Goal: Task Accomplishment & Management: Manage account settings

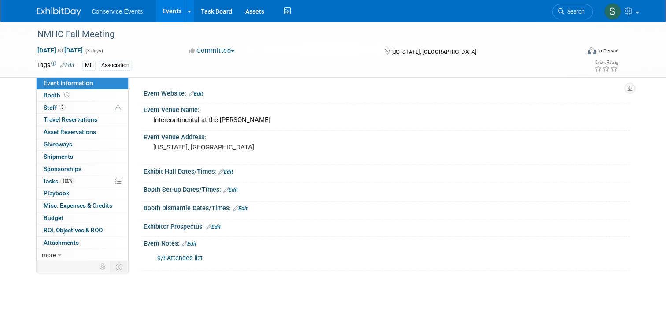
click at [52, 12] on img at bounding box center [59, 11] width 44 height 9
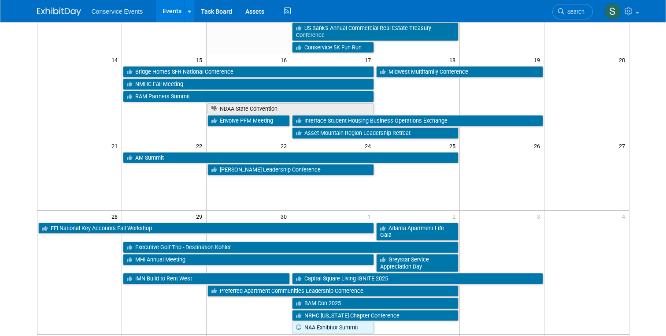
scroll to position [228, 0]
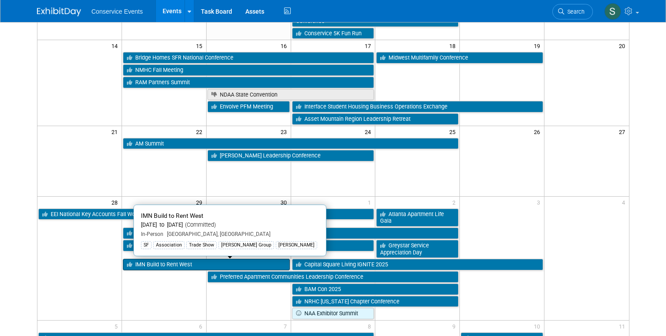
click at [166, 264] on link "IMN Build to Rent West" at bounding box center [206, 264] width 167 height 11
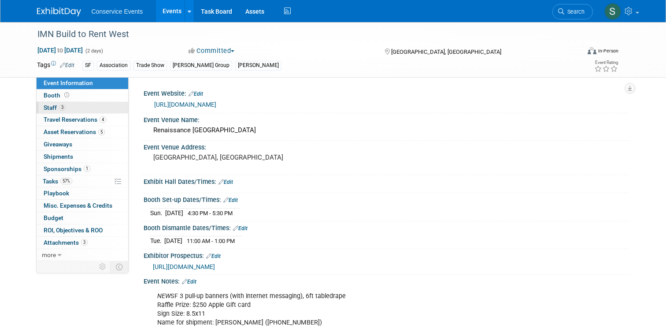
click at [51, 107] on span "Staff 3" at bounding box center [55, 107] width 22 height 7
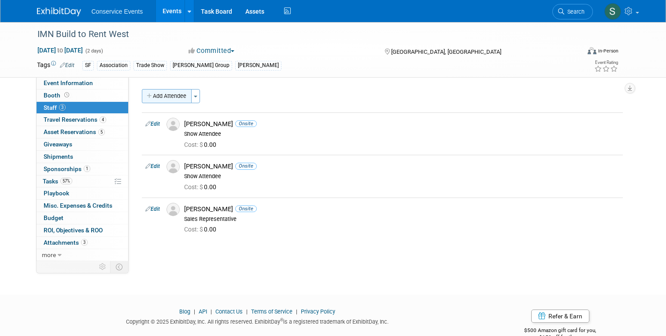
click at [171, 89] on button "Add Attendee" at bounding box center [167, 96] width 50 height 14
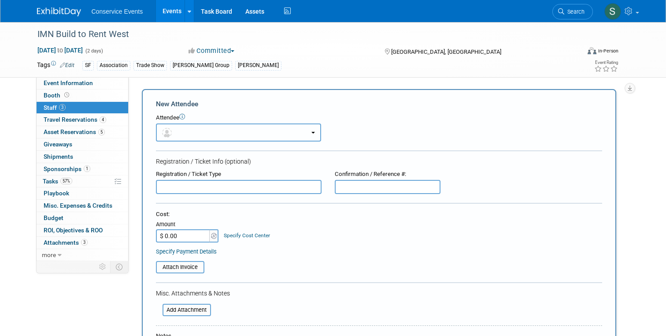
click at [186, 133] on button "button" at bounding box center [238, 132] width 165 height 18
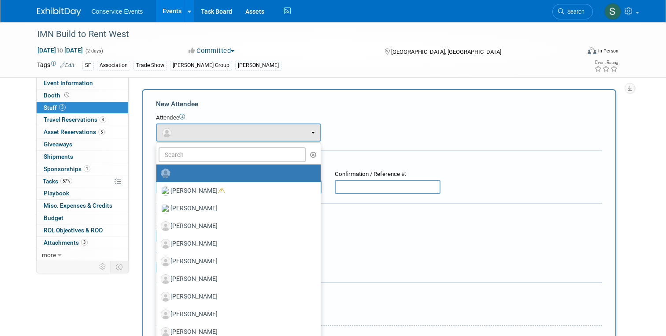
click at [385, 126] on div "Attendee <img src="https://www.exhibitday.com/Images/Unassigned-User-Icon.png" …" at bounding box center [379, 128] width 446 height 28
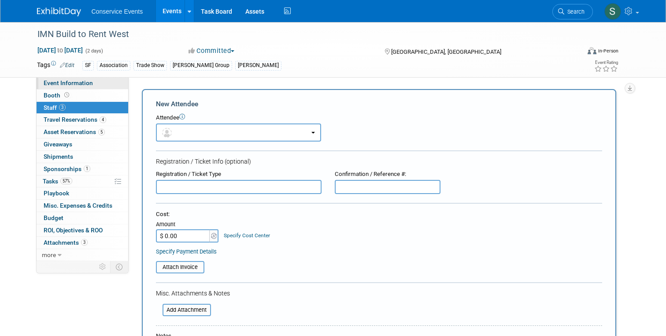
click at [79, 85] on span "Event Information" at bounding box center [68, 82] width 49 height 7
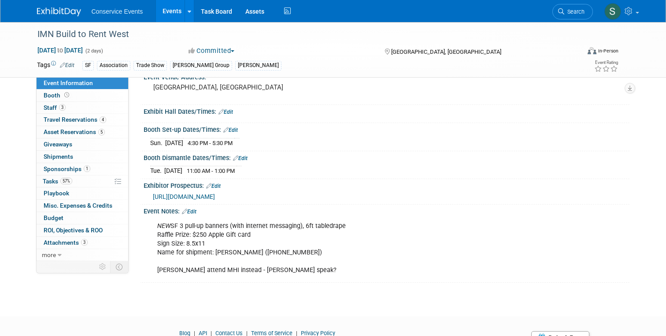
scroll to position [72, 0]
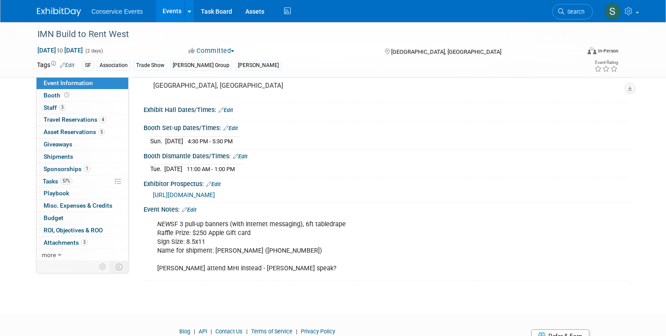
click at [190, 215] on div "NEW SF 3 pull-up banners (with internet messaging), 6ft tabledrape Raffle Prize…" at bounding box center [343, 246] width 384 height 62
click at [190, 207] on link "Edit" at bounding box center [189, 210] width 15 height 6
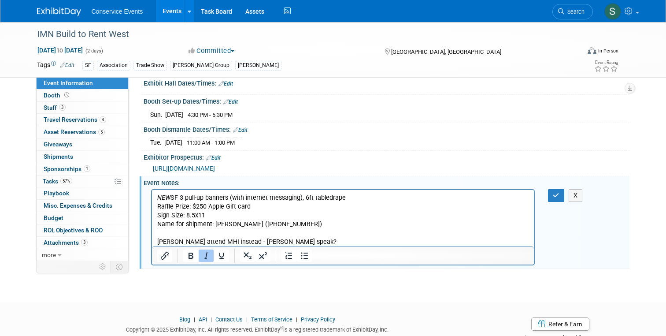
scroll to position [100, 0]
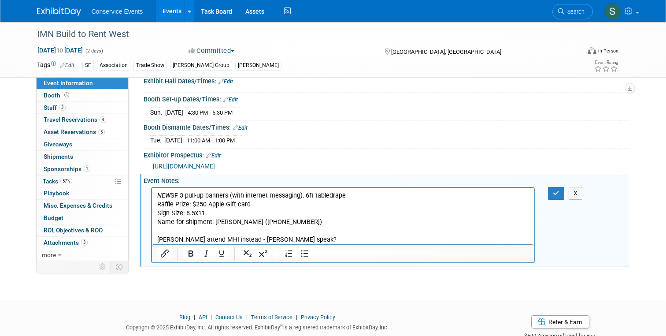
click at [194, 239] on p "NEW SF 3 pull-up banners (with internet messaging), 6ft tabledrape Raffle Prize…" at bounding box center [343, 217] width 372 height 53
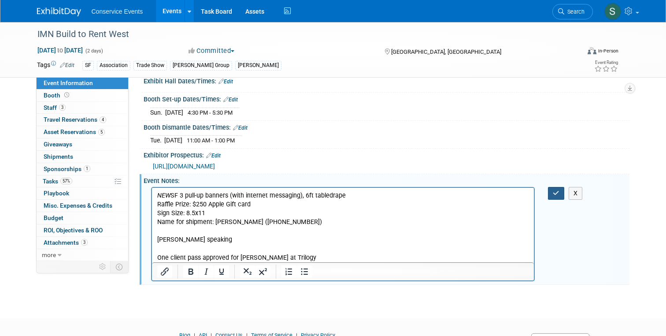
click at [562, 191] on button "button" at bounding box center [556, 193] width 16 height 13
